Goal: Task Accomplishment & Management: Manage account settings

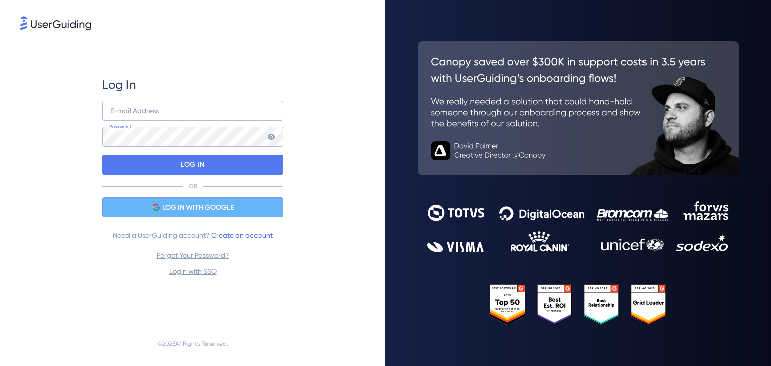
click at [221, 208] on span "LOG IN WITH GOOGLE" at bounding box center [198, 208] width 72 height 12
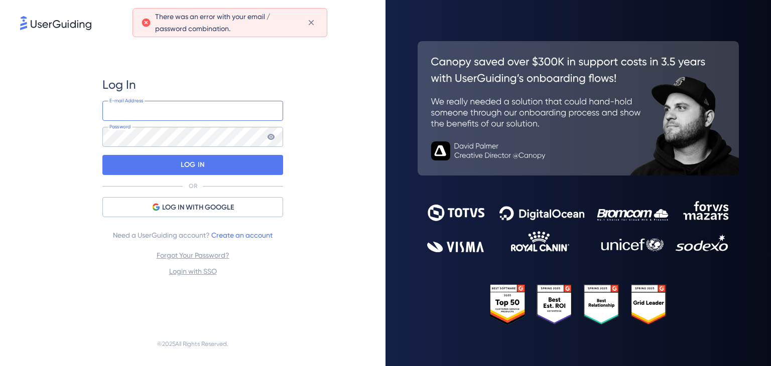
click at [222, 109] on input "email" at bounding box center [192, 111] width 181 height 20
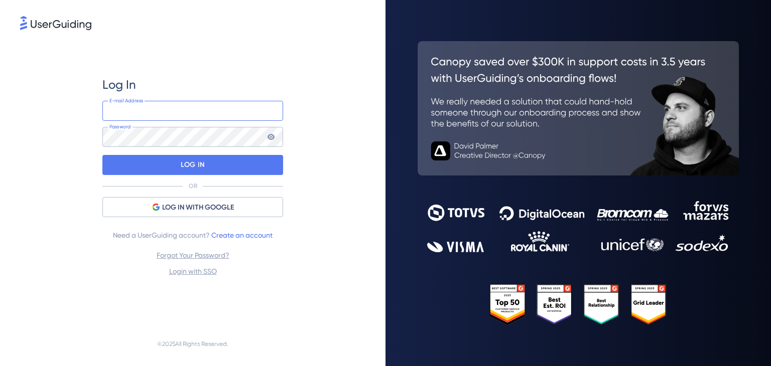
type input "[PERSON_NAME][EMAIL_ADDRESS][PERSON_NAME][DOMAIN_NAME]"
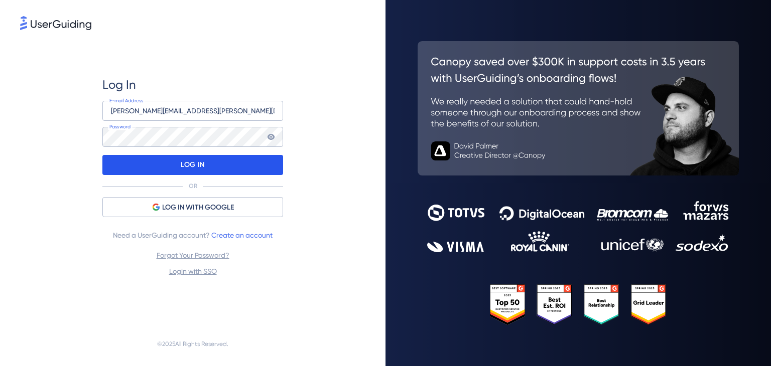
click at [200, 163] on p "LOG IN" at bounding box center [193, 165] width 24 height 16
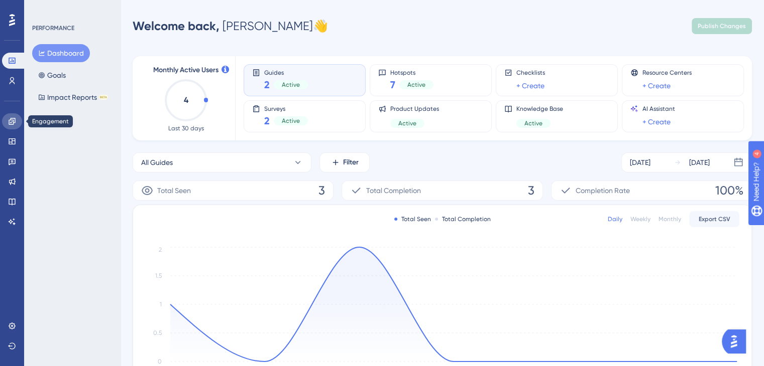
click at [12, 119] on icon at bounding box center [12, 121] width 8 height 8
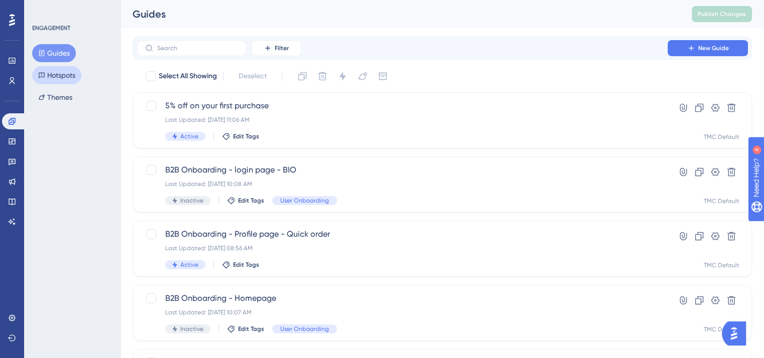
click at [62, 75] on button "Hotspots" at bounding box center [56, 75] width 49 height 18
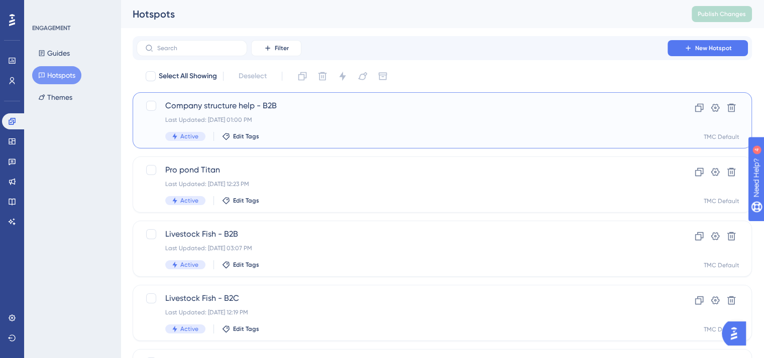
click at [303, 121] on div "Last Updated: [DATE] 01:00 PM" at bounding box center [401, 120] width 473 height 8
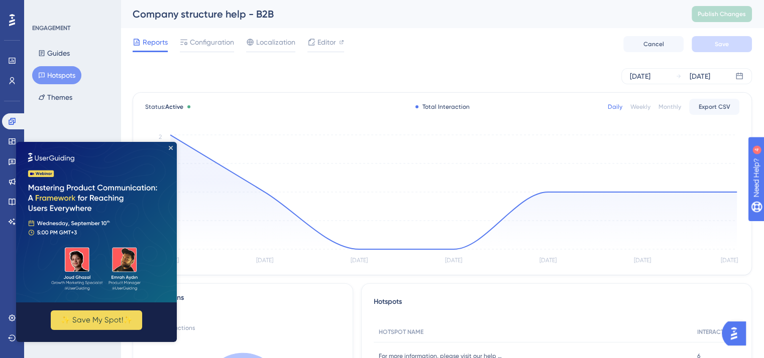
drag, startPoint x: 203, startPoint y: 43, endPoint x: 211, endPoint y: 59, distance: 18.0
click at [203, 43] on span "Configuration" at bounding box center [212, 42] width 44 height 12
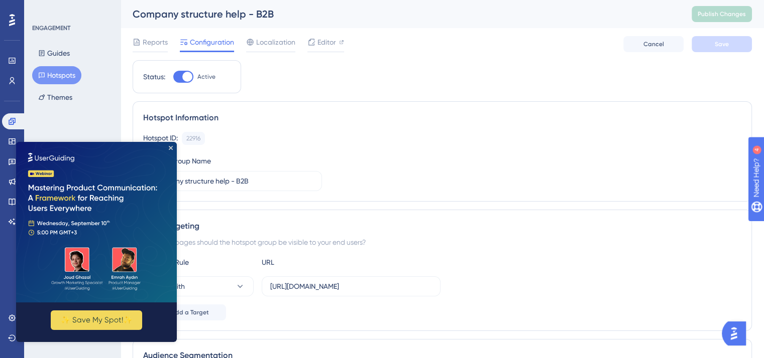
click at [168, 147] on img at bounding box center [96, 222] width 161 height 161
click at [170, 148] on icon "Close Preview" at bounding box center [171, 148] width 4 height 4
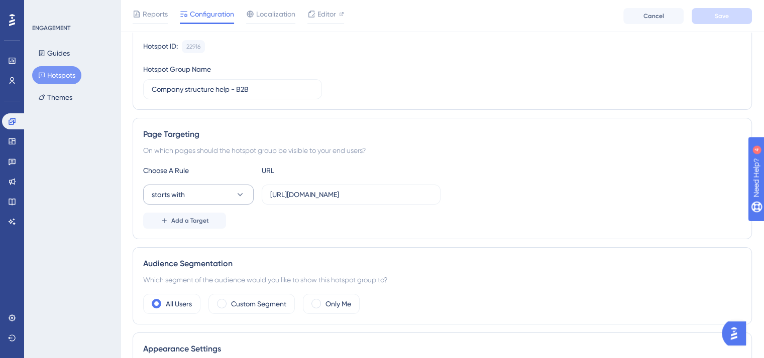
scroll to position [100, 0]
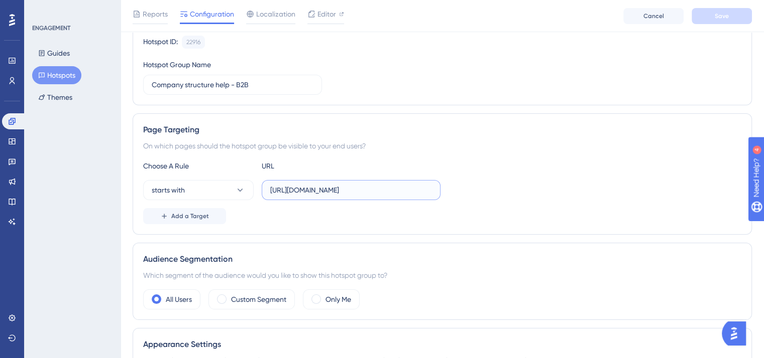
click at [313, 189] on input "[URL][DOMAIN_NAME]" at bounding box center [351, 190] width 162 height 11
click at [199, 214] on span "Add a Target" at bounding box center [190, 216] width 38 height 8
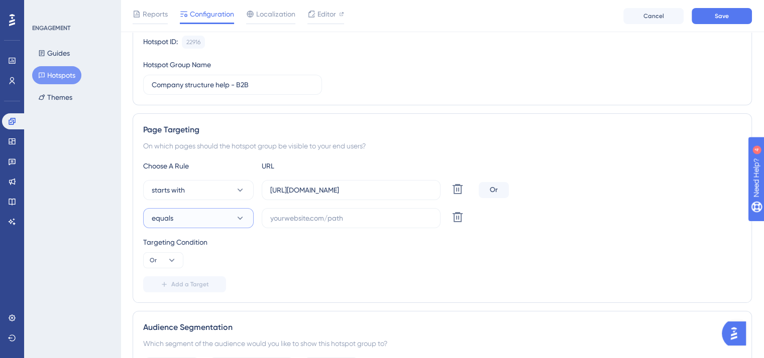
click at [220, 220] on button "equals" at bounding box center [198, 218] width 110 height 20
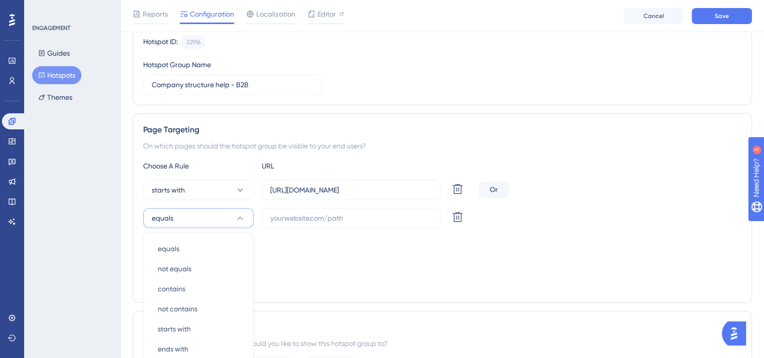
scroll to position [229, 0]
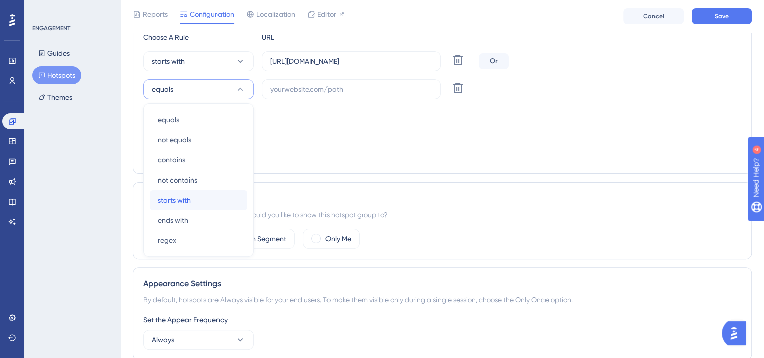
click at [204, 195] on div "starts with starts with" at bounding box center [198, 200] width 81 height 20
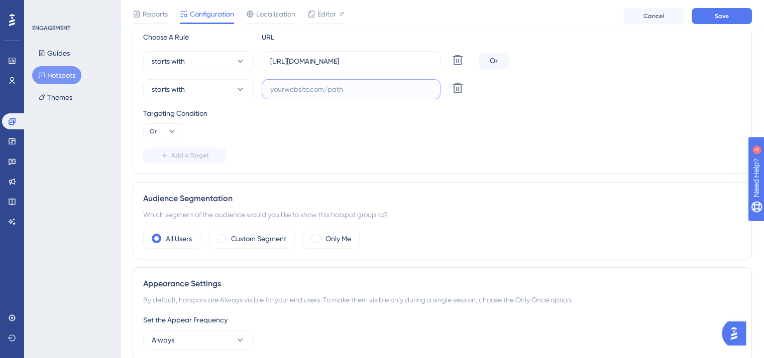
click at [313, 85] on input "text" at bounding box center [351, 89] width 162 height 11
paste input "[URL][DOMAIN_NAME]"
click at [340, 94] on label "[URL][DOMAIN_NAME]" at bounding box center [351, 89] width 179 height 20
click at [340, 94] on input "[URL][DOMAIN_NAME]" at bounding box center [351, 89] width 162 height 11
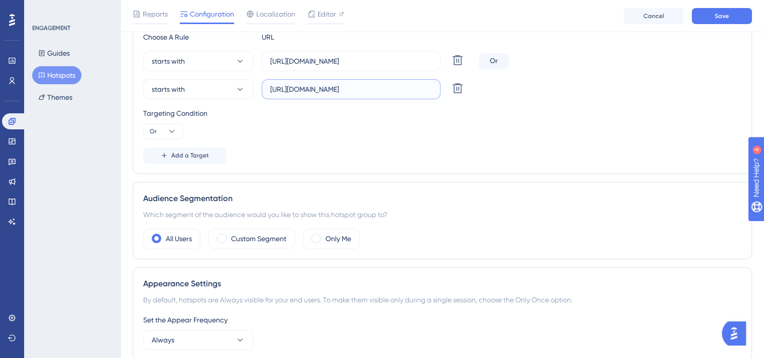
paste input "[DOMAIN_NAME]"
type input "[URL][DOMAIN_NAME]"
click at [723, 14] on span "Save" at bounding box center [721, 16] width 14 height 8
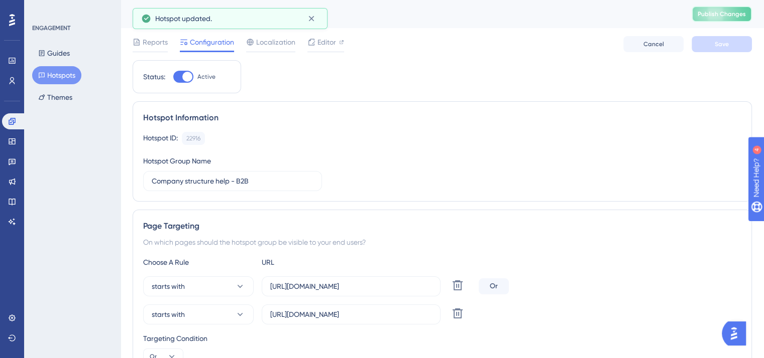
click at [725, 14] on span "Publish Changes" at bounding box center [721, 14] width 48 height 8
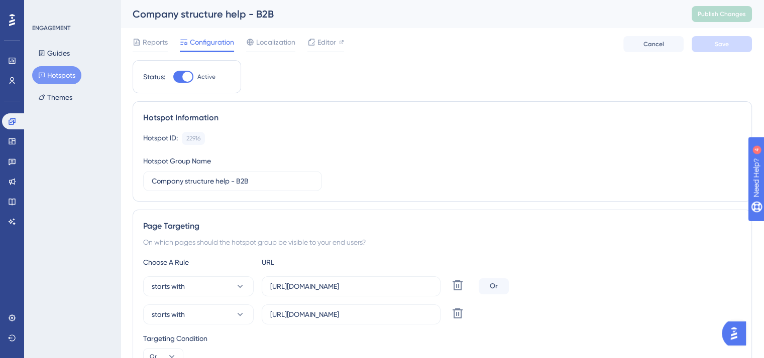
click at [340, 9] on div "Company structure help - B2B" at bounding box center [400, 14] width 534 height 14
click at [244, 13] on div "Company structure help - B2B" at bounding box center [400, 14] width 534 height 14
click at [142, 40] on div "Reports" at bounding box center [150, 42] width 35 height 12
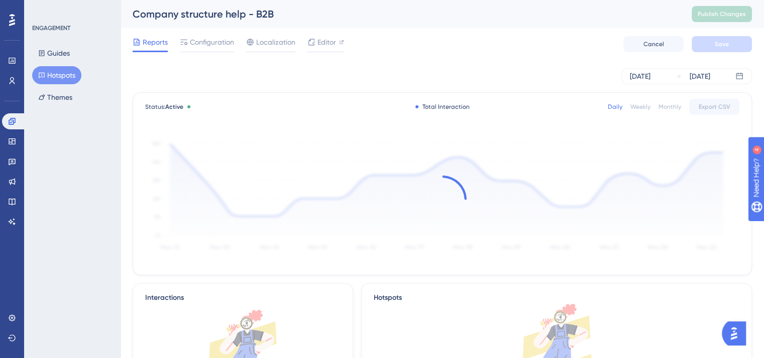
click at [49, 79] on button "Hotspots" at bounding box center [56, 75] width 49 height 18
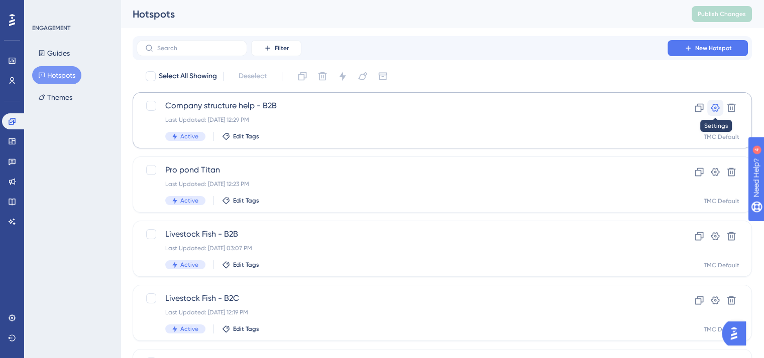
click at [714, 105] on icon at bounding box center [715, 108] width 9 height 8
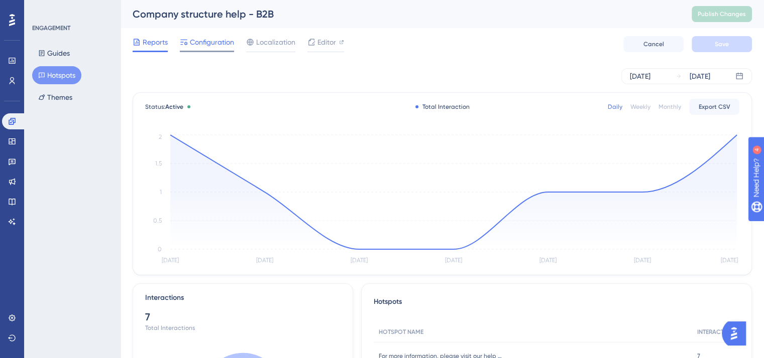
click at [211, 43] on span "Configuration" at bounding box center [212, 42] width 44 height 12
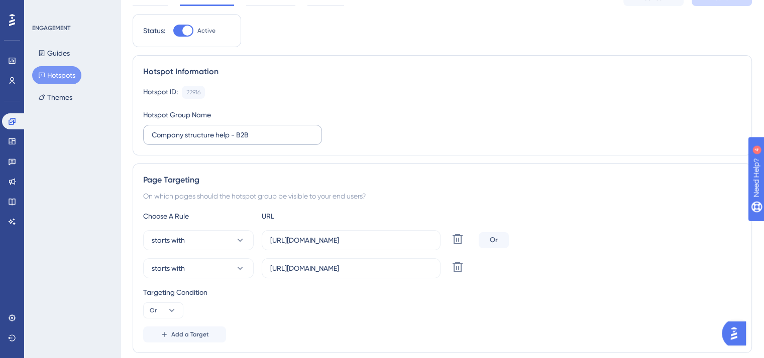
scroll to position [50, 0]
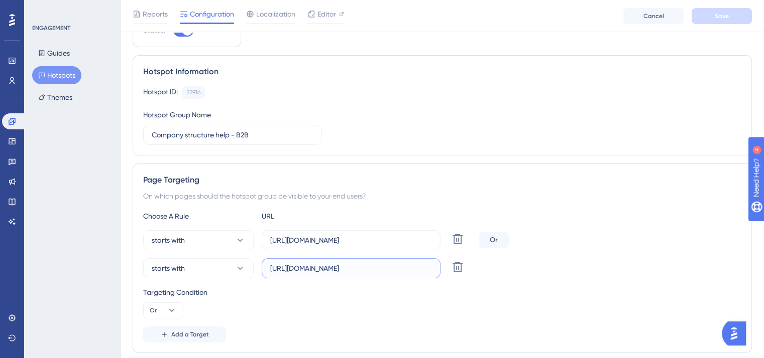
click at [401, 268] on input "[URL][DOMAIN_NAME]" at bounding box center [351, 268] width 162 height 11
click at [530, 114] on div "Hotspot ID: 22916 Copy Hotspot Group Name Company structure help - B2B" at bounding box center [442, 115] width 598 height 59
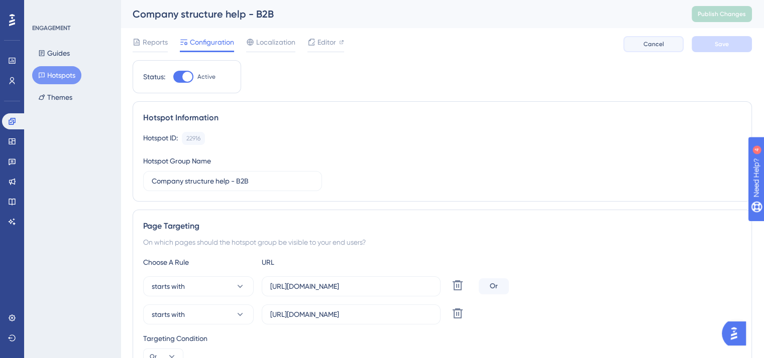
click at [656, 44] on span "Cancel" at bounding box center [653, 44] width 21 height 8
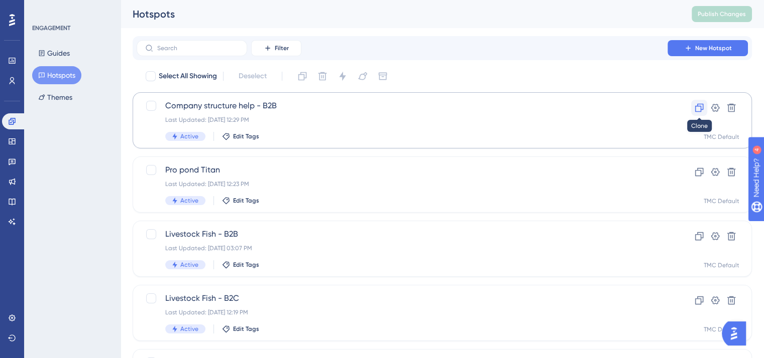
click at [701, 109] on icon at bounding box center [699, 108] width 9 height 9
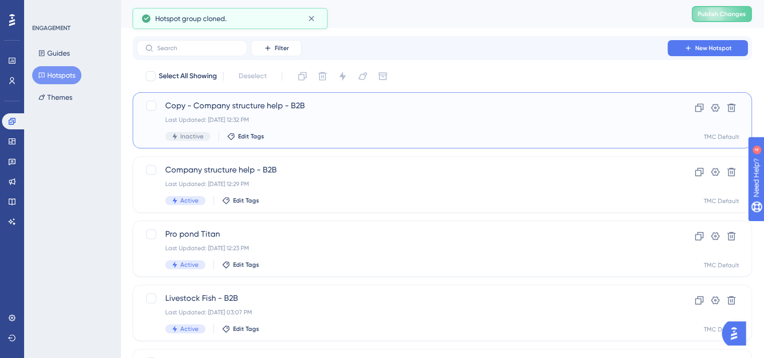
click at [211, 105] on span "Copy - Company structure help - B2B" at bounding box center [401, 106] width 473 height 12
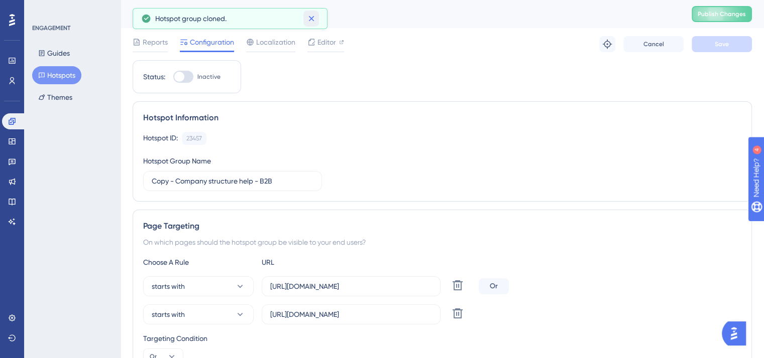
click at [307, 15] on icon at bounding box center [311, 19] width 10 height 10
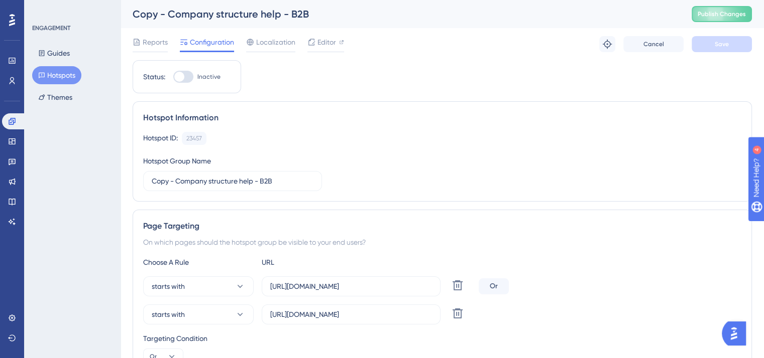
click at [200, 12] on div "Copy - Company structure help - B2B" at bounding box center [400, 14] width 534 height 14
click at [165, 17] on div "Copy - Company structure help - B2B" at bounding box center [400, 14] width 534 height 14
drag, startPoint x: 165, startPoint y: 14, endPoint x: 120, endPoint y: 15, distance: 44.2
click at [121, 15] on div "Copy - Company structure help - B2B Publish Changes" at bounding box center [441, 14] width 643 height 28
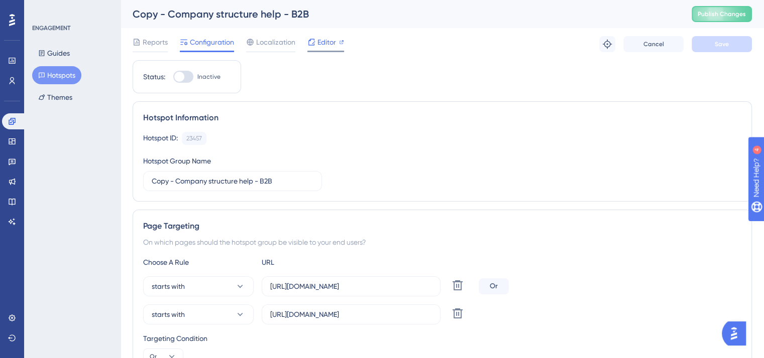
click at [326, 40] on span "Editor" at bounding box center [326, 42] width 19 height 12
click at [67, 75] on button "Hotspots" at bounding box center [56, 75] width 49 height 18
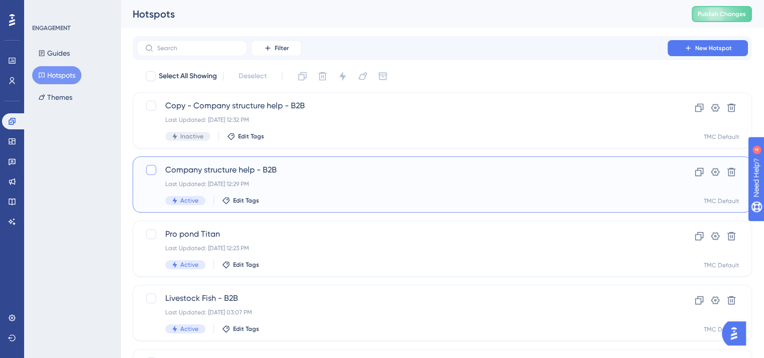
click at [149, 167] on div at bounding box center [151, 170] width 10 height 10
checkbox input "true"
click at [240, 195] on div "Company structure help - B2B Last Updated: [DATE] 12:29 PM Active Edit Tags" at bounding box center [401, 184] width 473 height 41
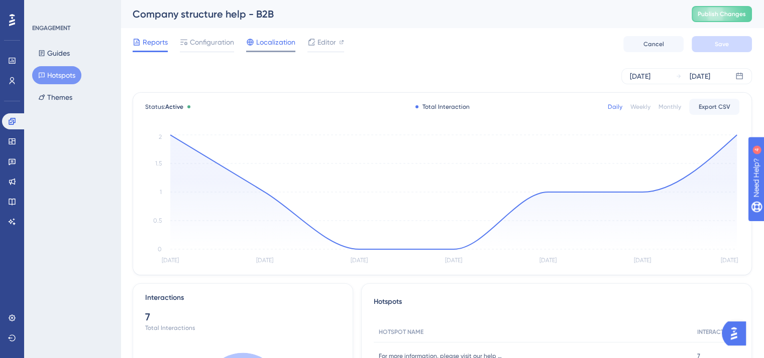
click at [271, 43] on span "Localization" at bounding box center [275, 42] width 39 height 12
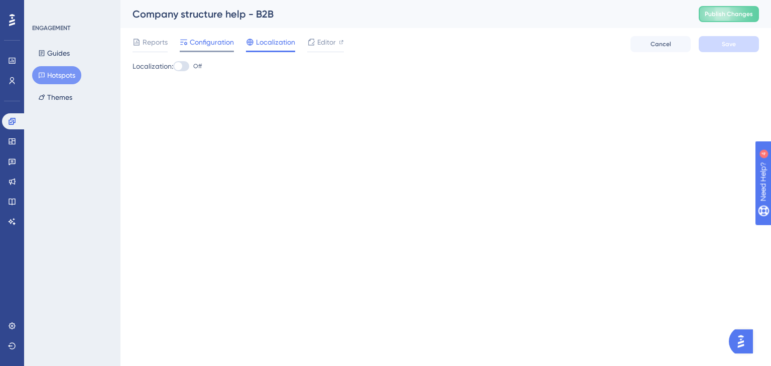
click at [210, 45] on span "Configuration" at bounding box center [212, 42] width 44 height 12
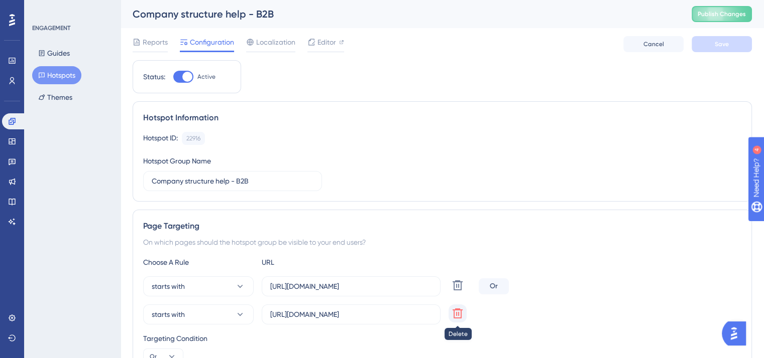
click at [458, 291] on icon at bounding box center [457, 286] width 10 height 10
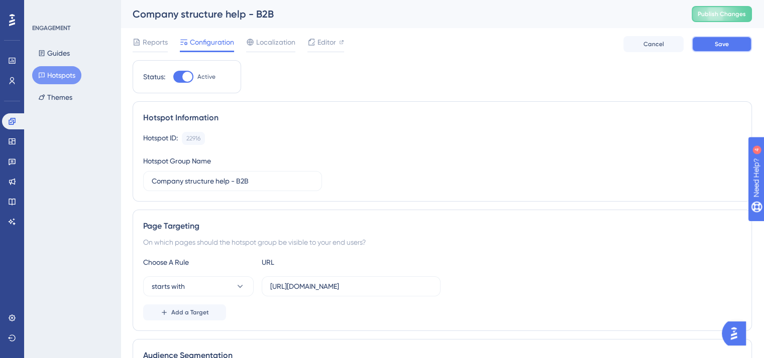
click at [715, 45] on span "Save" at bounding box center [721, 44] width 14 height 8
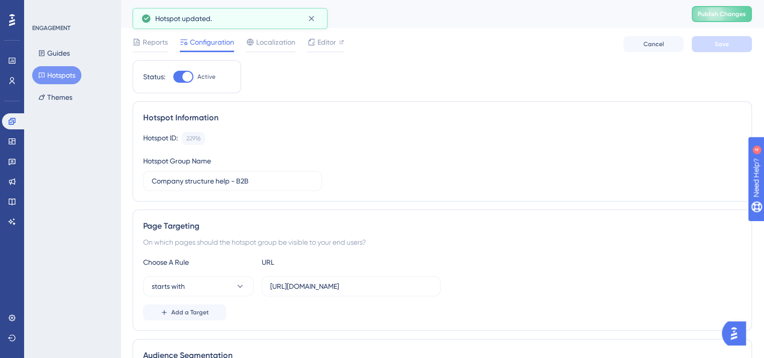
click at [56, 76] on button "Hotspots" at bounding box center [56, 75] width 49 height 18
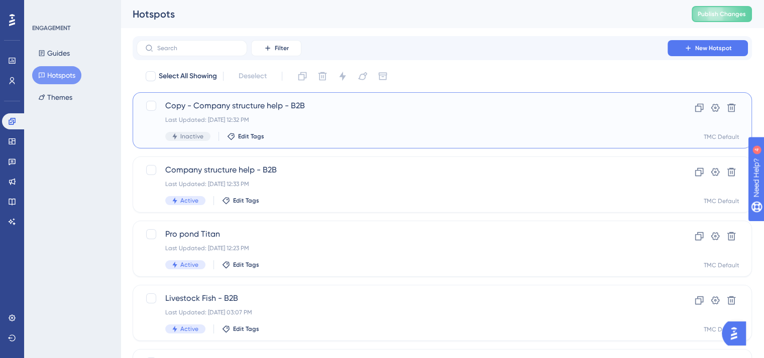
click at [345, 115] on div "Copy - Company structure help - B2B Last Updated: [DATE] 12:32 PM Inactive Edit…" at bounding box center [401, 120] width 473 height 41
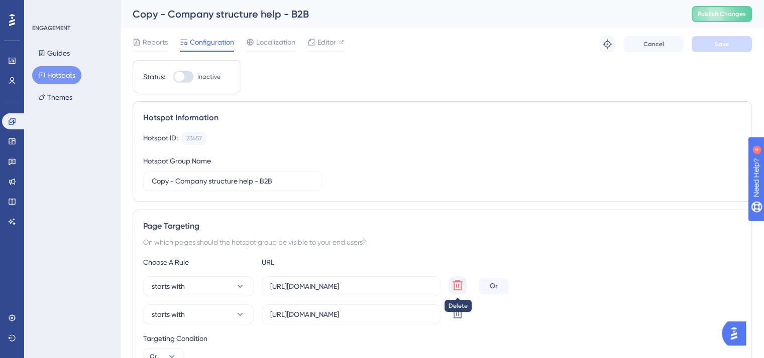
click at [460, 284] on icon at bounding box center [457, 286] width 12 height 12
type input "[URL][DOMAIN_NAME]"
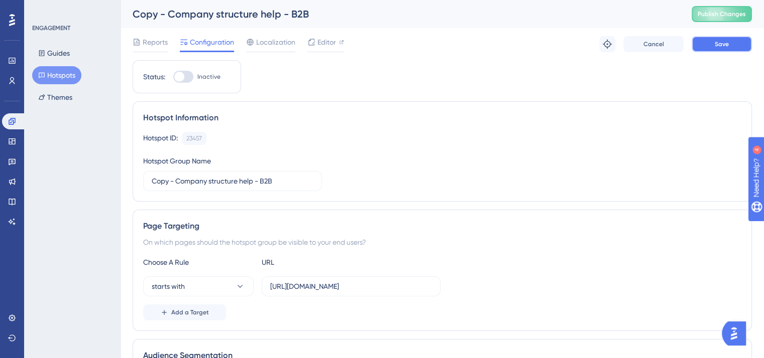
click at [715, 42] on span "Save" at bounding box center [721, 44] width 14 height 8
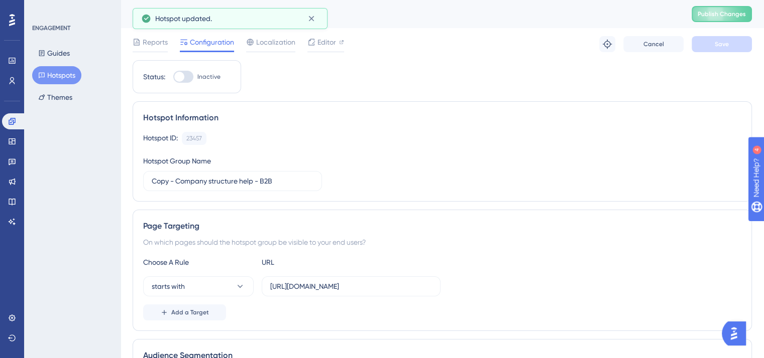
click at [62, 77] on button "Hotspots" at bounding box center [56, 75] width 49 height 18
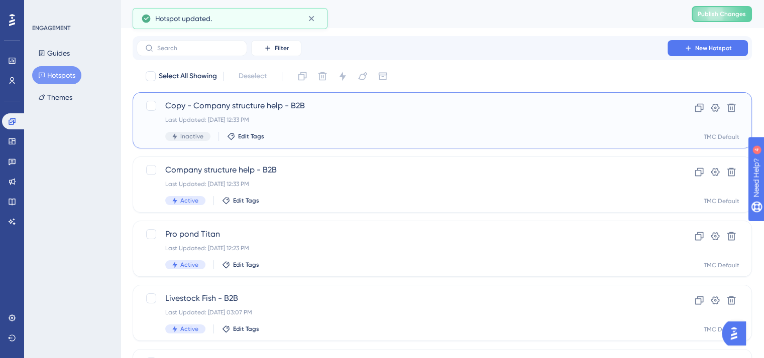
click at [187, 105] on span "Copy - Company structure help - B2B" at bounding box center [401, 106] width 473 height 12
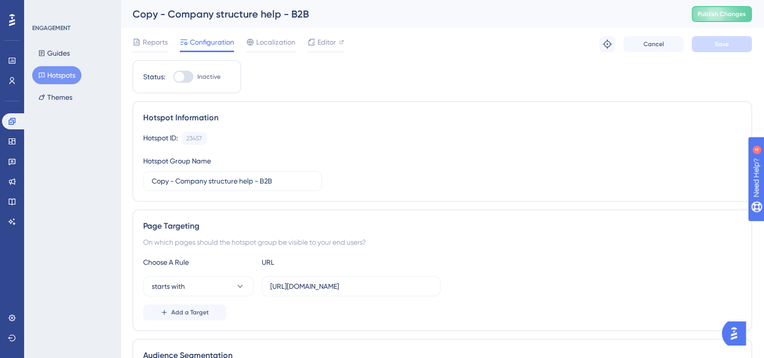
click at [258, 16] on div "Copy - Company structure help - B2B" at bounding box center [400, 14] width 534 height 14
click at [187, 75] on div at bounding box center [183, 77] width 20 height 12
click at [173, 77] on input "Inactive" at bounding box center [173, 77] width 1 height 1
checkbox input "true"
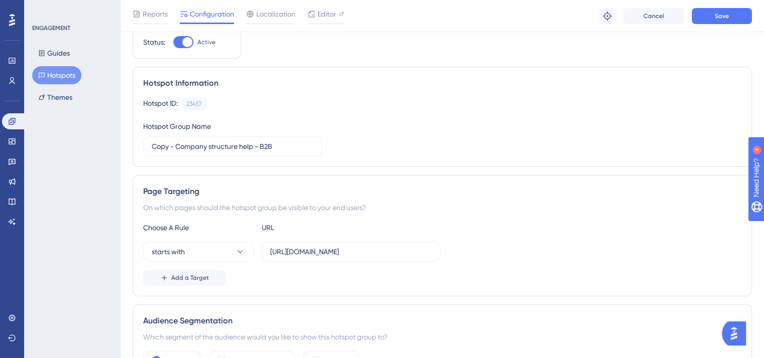
scroll to position [50, 0]
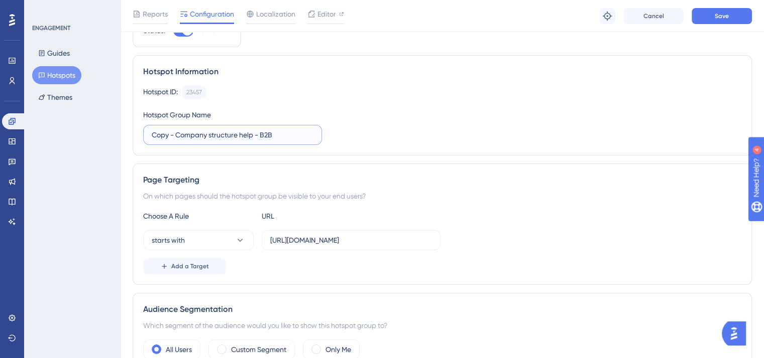
click at [256, 137] on input "Copy - Company structure help - B2B" at bounding box center [233, 135] width 162 height 11
drag, startPoint x: 173, startPoint y: 132, endPoint x: 133, endPoint y: 150, distance: 43.8
click at [132, 139] on div "Performance Users Engagement Widgets Feedback Product Updates Knowledge Base AI…" at bounding box center [441, 327] width 643 height 755
click at [257, 140] on input "Company structure help - B2B" at bounding box center [233, 135] width 162 height 11
click at [716, 13] on span "Save" at bounding box center [721, 16] width 14 height 8
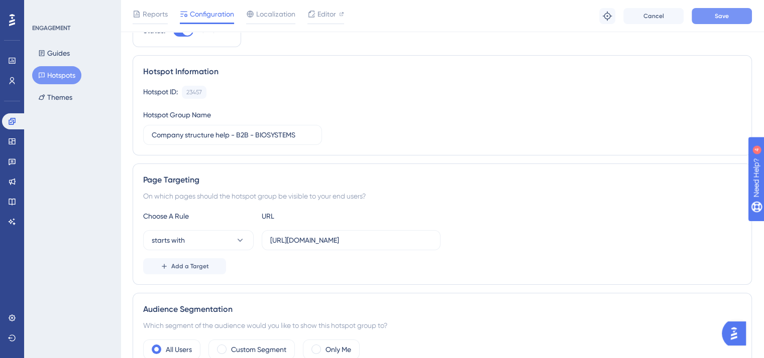
type input "Company structure help - B2B - BIOSYSTEMS"
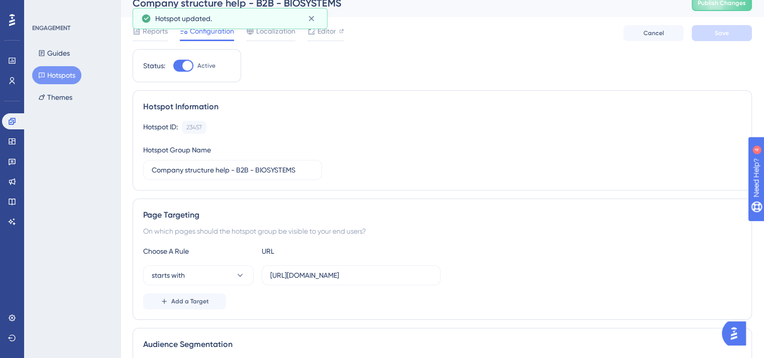
scroll to position [0, 0]
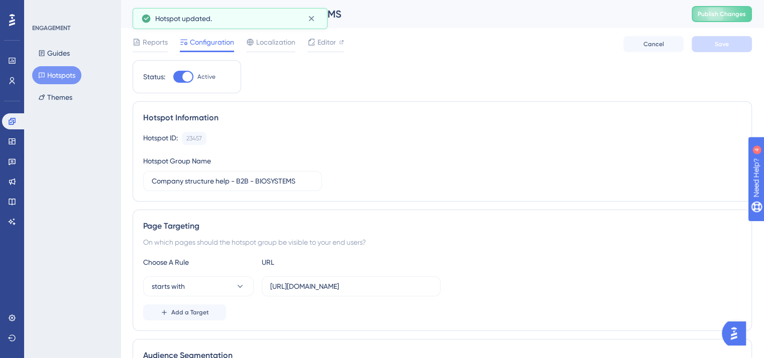
click at [62, 77] on button "Hotspots" at bounding box center [56, 75] width 49 height 18
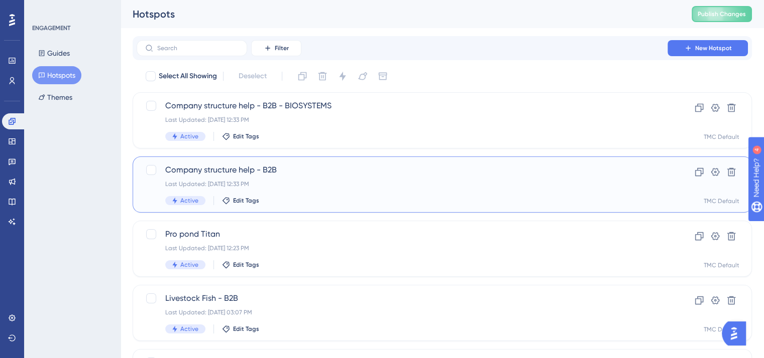
click at [245, 169] on span "Company structure help - B2B" at bounding box center [401, 170] width 473 height 12
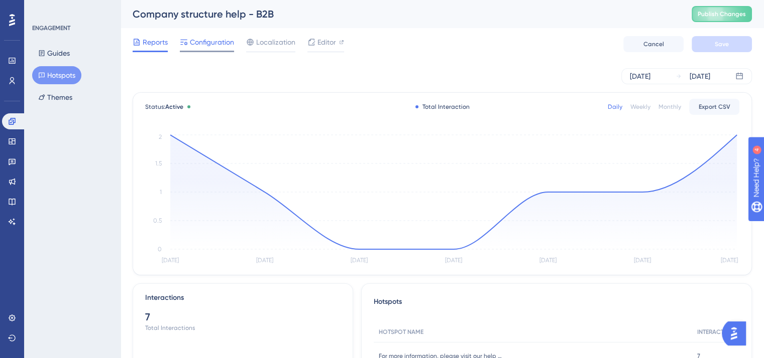
click at [216, 45] on span "Configuration" at bounding box center [212, 42] width 44 height 12
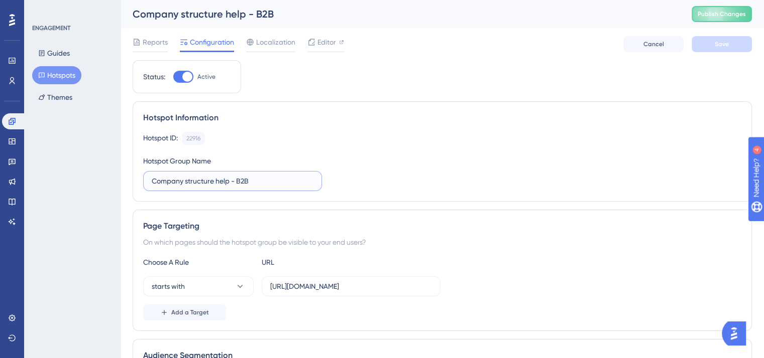
drag, startPoint x: 248, startPoint y: 178, endPoint x: 288, endPoint y: 178, distance: 39.2
click at [249, 178] on input "Company structure help - B2B" at bounding box center [233, 181] width 162 height 11
type input "Company structure help - B2B- TMC"
click at [709, 44] on button "Save" at bounding box center [721, 44] width 60 height 16
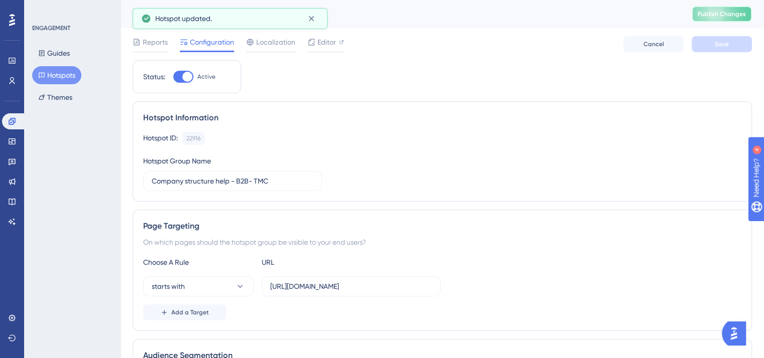
click at [721, 19] on button "Publish Changes" at bounding box center [721, 14] width 60 height 16
click at [65, 72] on button "Hotspots" at bounding box center [56, 75] width 49 height 18
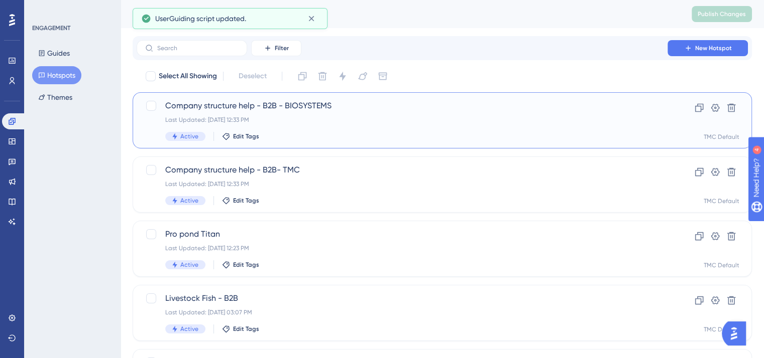
click at [251, 103] on span "Company structure help - B2B - BIOSYSTEMS" at bounding box center [401, 106] width 473 height 12
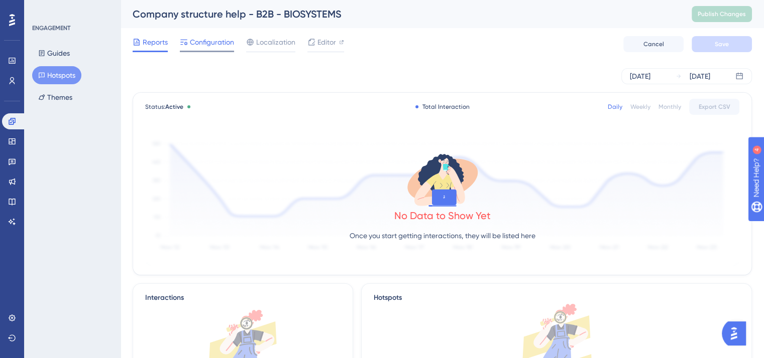
click at [215, 45] on span "Configuration" at bounding box center [212, 42] width 44 height 12
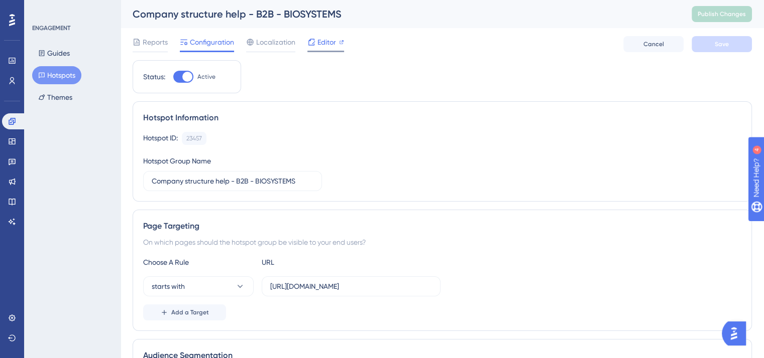
click at [329, 41] on span "Editor" at bounding box center [326, 42] width 19 height 12
